Goal: Information Seeking & Learning: Learn about a topic

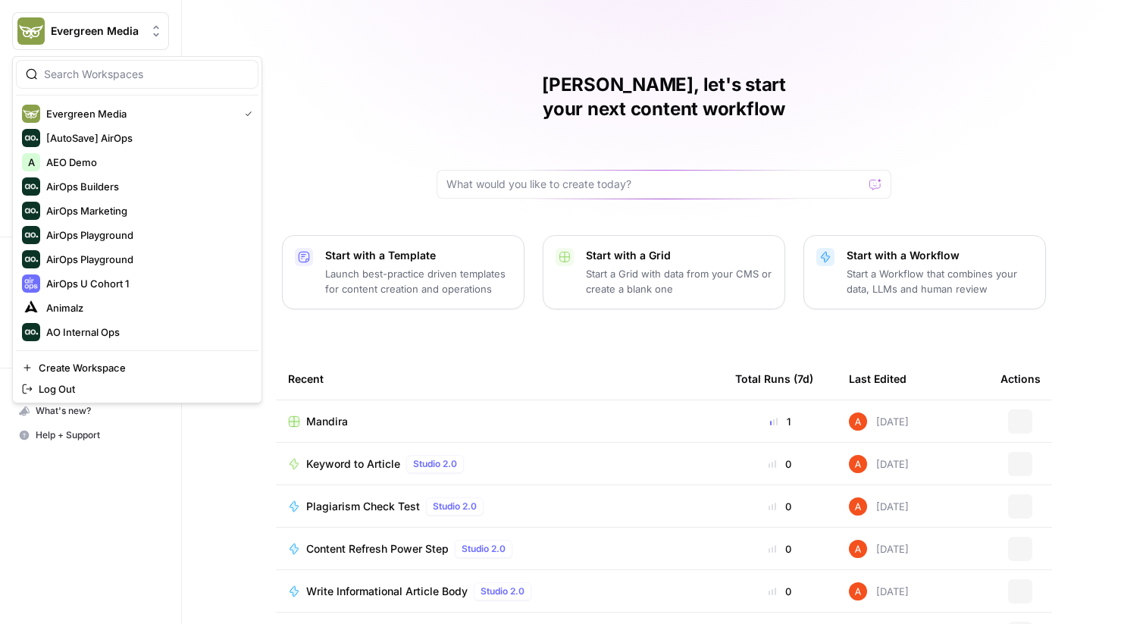
click at [104, 37] on span "Evergreen Media" at bounding box center [97, 30] width 92 height 15
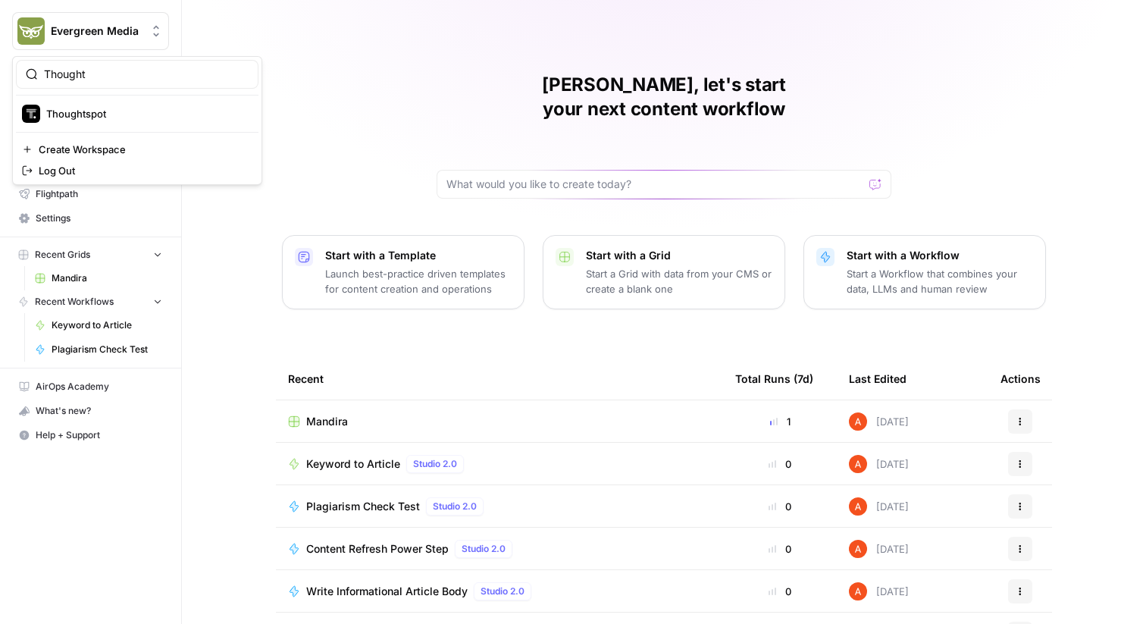
type input "Thought"
click at [70, 111] on span "Thoughtspot" at bounding box center [146, 113] width 200 height 15
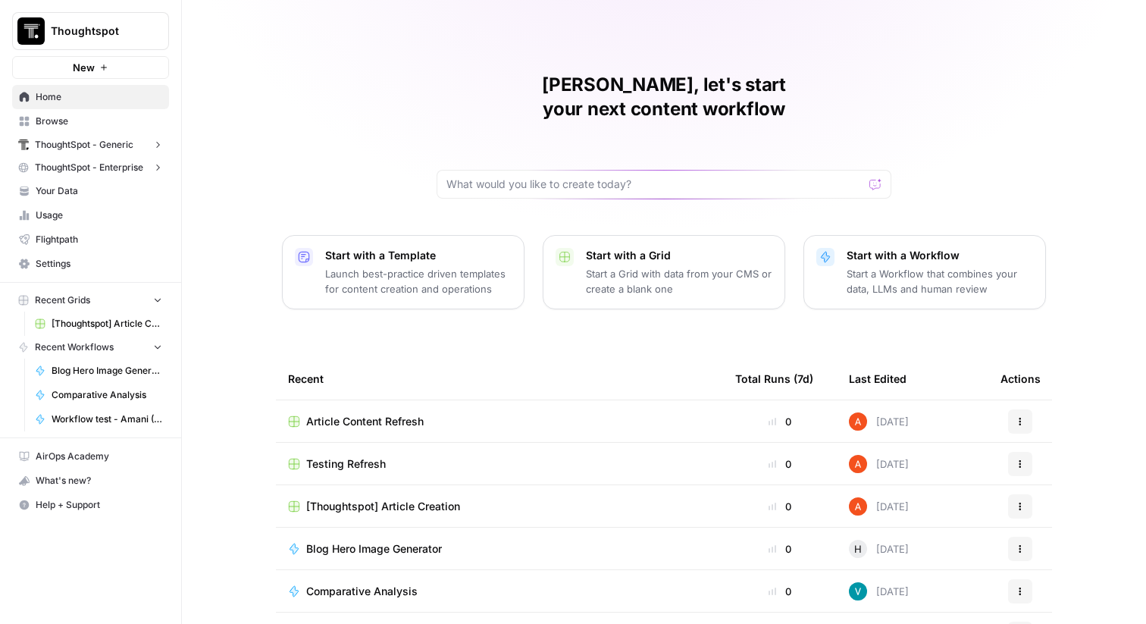
click at [68, 117] on span "Browse" at bounding box center [99, 121] width 127 height 14
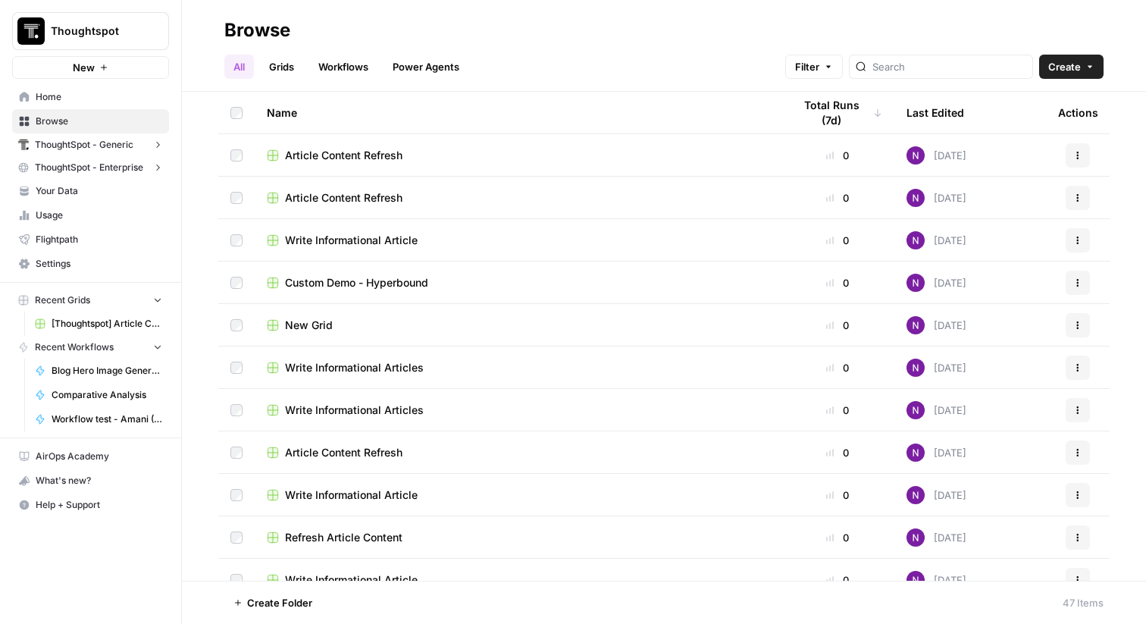
click at [277, 63] on link "Grids" at bounding box center [281, 67] width 43 height 24
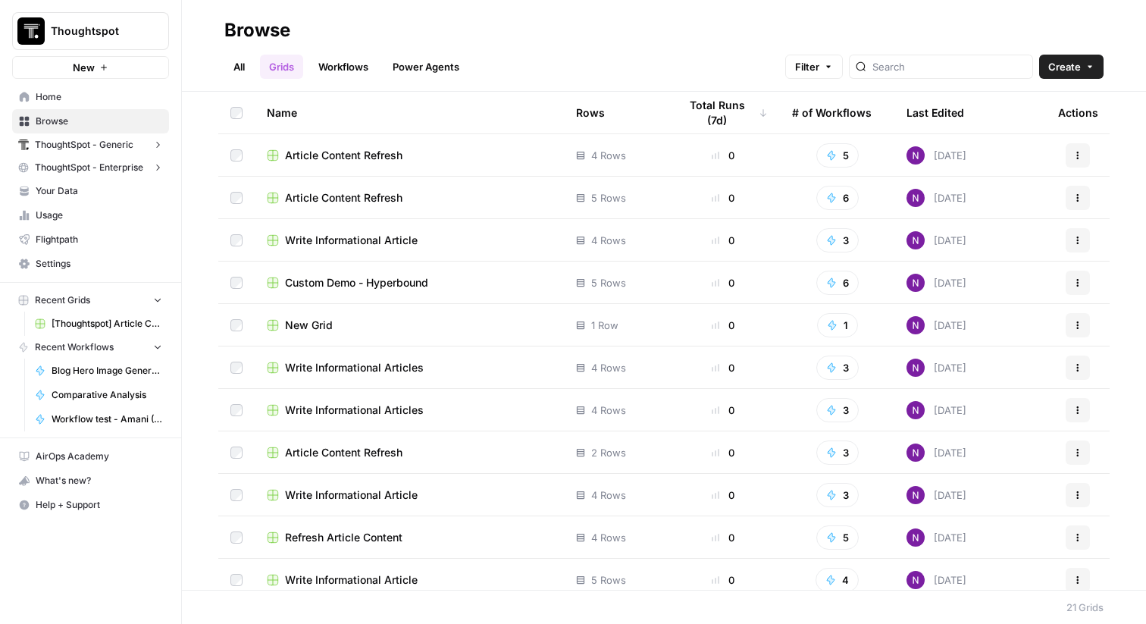
click at [948, 111] on div "Last Edited" at bounding box center [936, 113] width 58 height 42
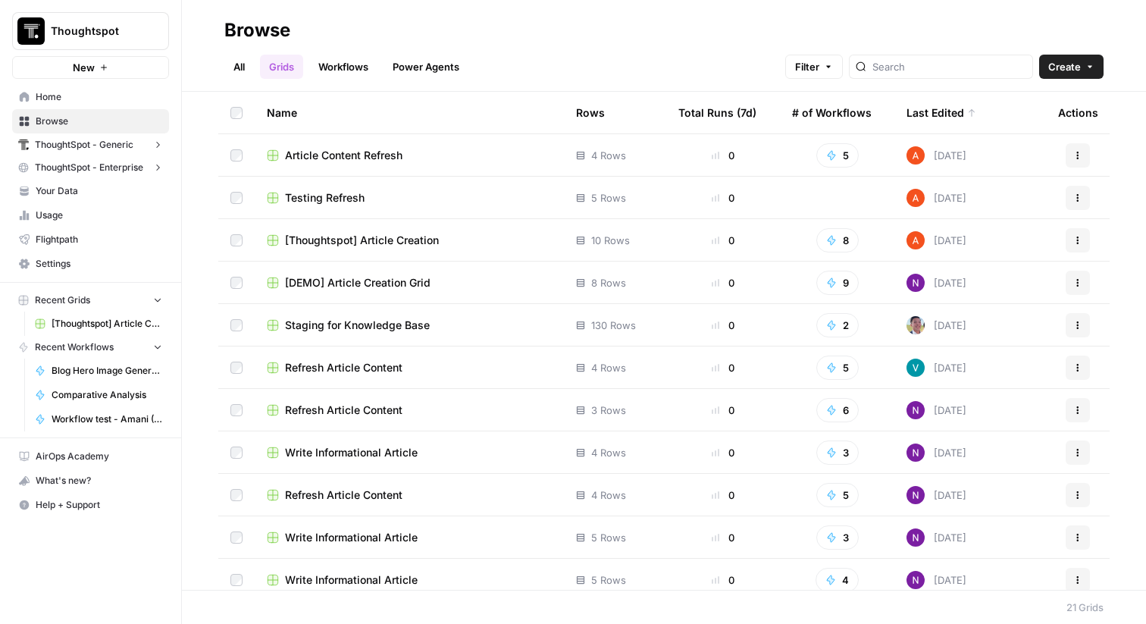
click at [321, 156] on span "Article Content Refresh" at bounding box center [343, 155] width 117 height 15
click at [374, 235] on span "[Thoughtspot] Article Creation" at bounding box center [362, 240] width 154 height 15
